Goal: Information Seeking & Learning: Learn about a topic

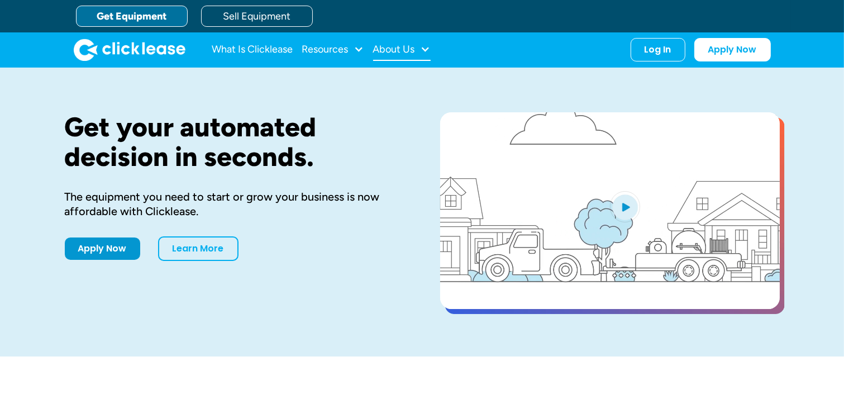
drag, startPoint x: 0, startPoint y: 0, endPoint x: 406, endPoint y: 47, distance: 408.9
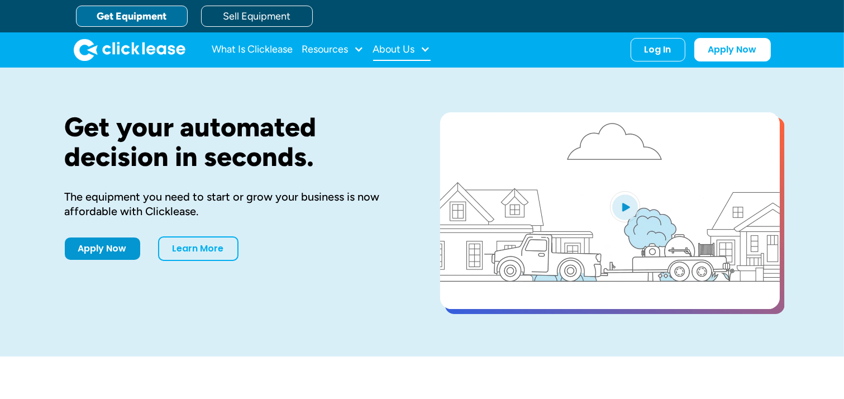
click at [406, 49] on div "About Us" at bounding box center [394, 49] width 42 height 0
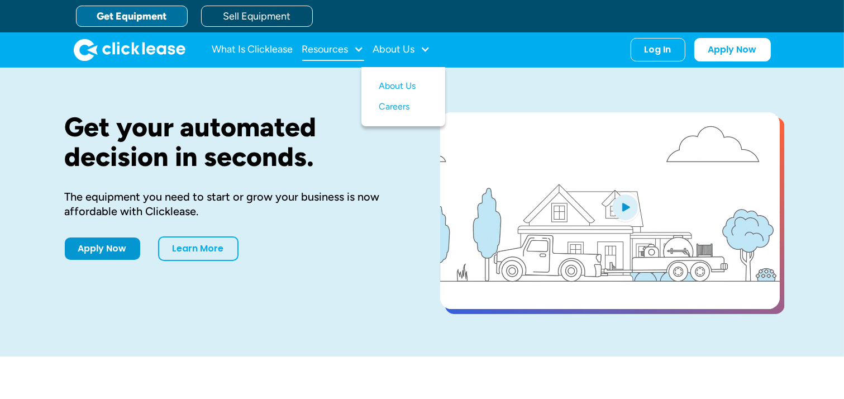
click at [348, 49] on div "Resources" at bounding box center [325, 49] width 46 height 0
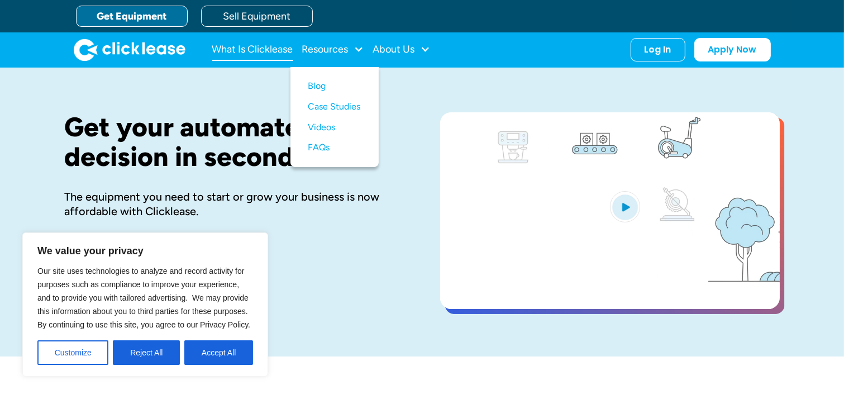
click at [272, 47] on link "What Is Clicklease" at bounding box center [252, 50] width 81 height 22
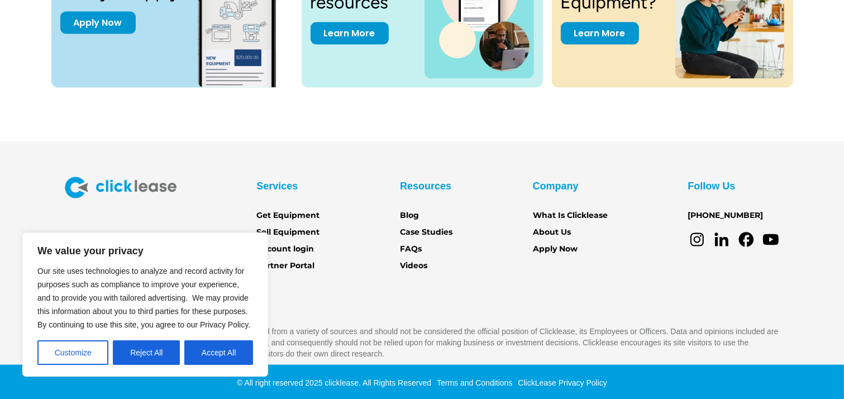
scroll to position [1617, 0]
